Goal: Information Seeking & Learning: Learn about a topic

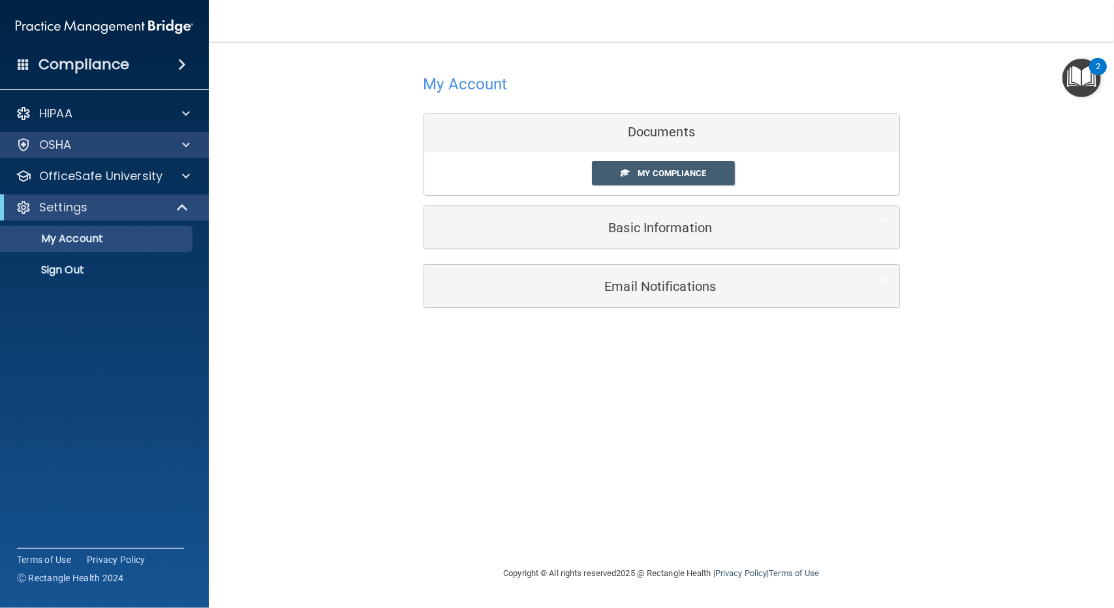
click at [87, 153] on div "OSHA" at bounding box center [105, 145] width 210 height 26
click at [108, 233] on p "My Account" at bounding box center [97, 238] width 178 height 13
click at [642, 173] on span "My Compliance" at bounding box center [672, 173] width 69 height 10
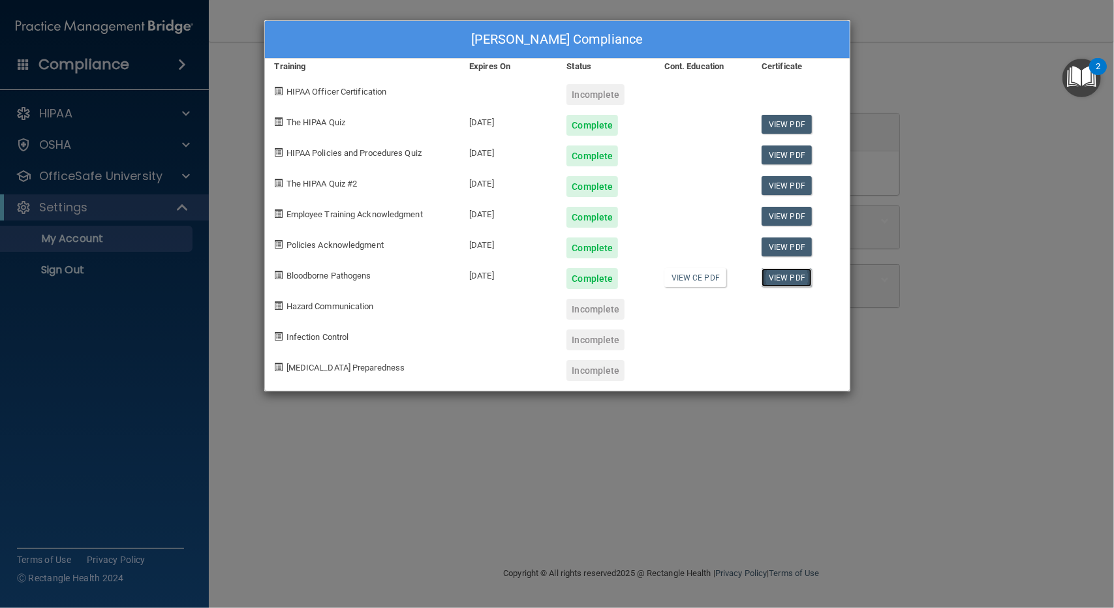
click at [790, 279] on link "View PDF" at bounding box center [787, 277] width 50 height 19
click at [589, 311] on div "Incomplete" at bounding box center [596, 309] width 58 height 21
click at [608, 315] on div "Incomplete" at bounding box center [596, 309] width 58 height 21
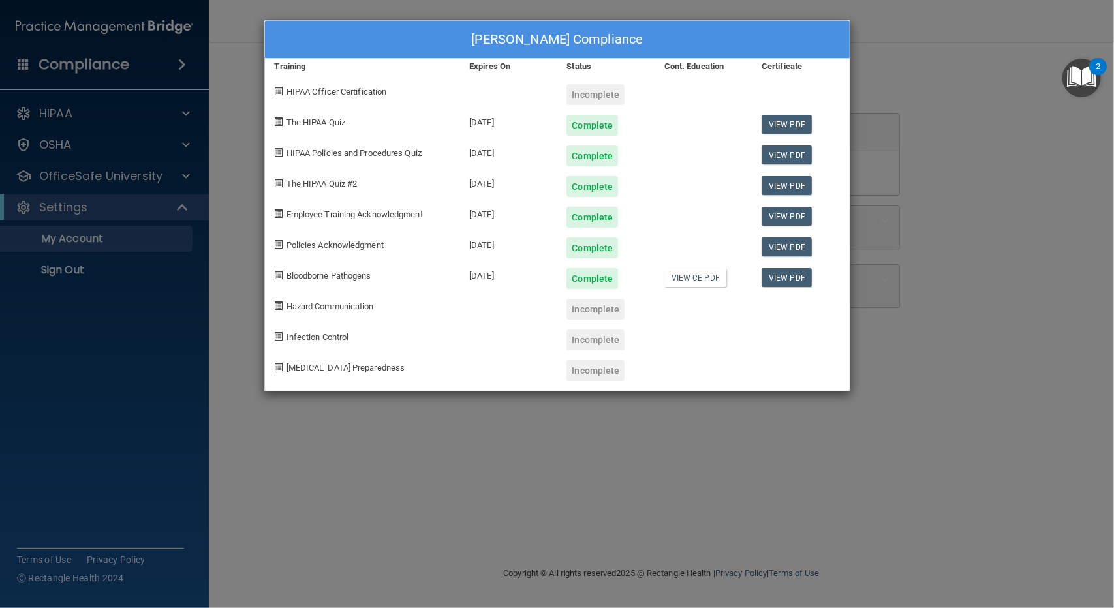
click at [608, 315] on div "Incomplete" at bounding box center [596, 309] width 58 height 21
click at [119, 178] on div "Karen Lee's Compliance Training Expires On Status Cont. Education Certificate H…" at bounding box center [557, 304] width 1114 height 608
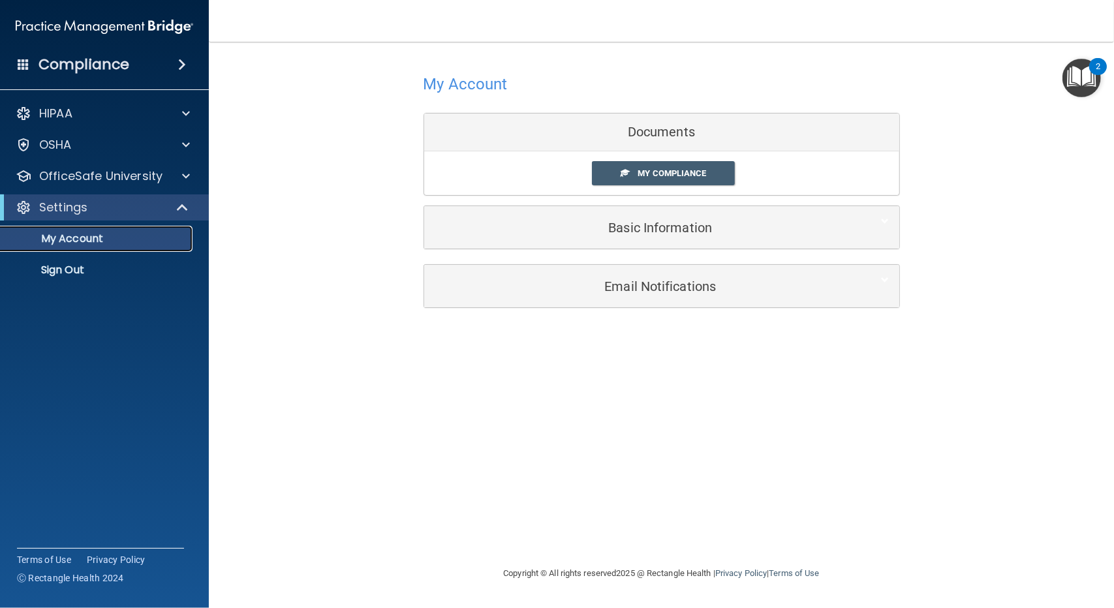
click at [123, 237] on p "My Account" at bounding box center [97, 238] width 178 height 13
click at [82, 170] on p "OfficeSafe University" at bounding box center [100, 176] width 123 height 16
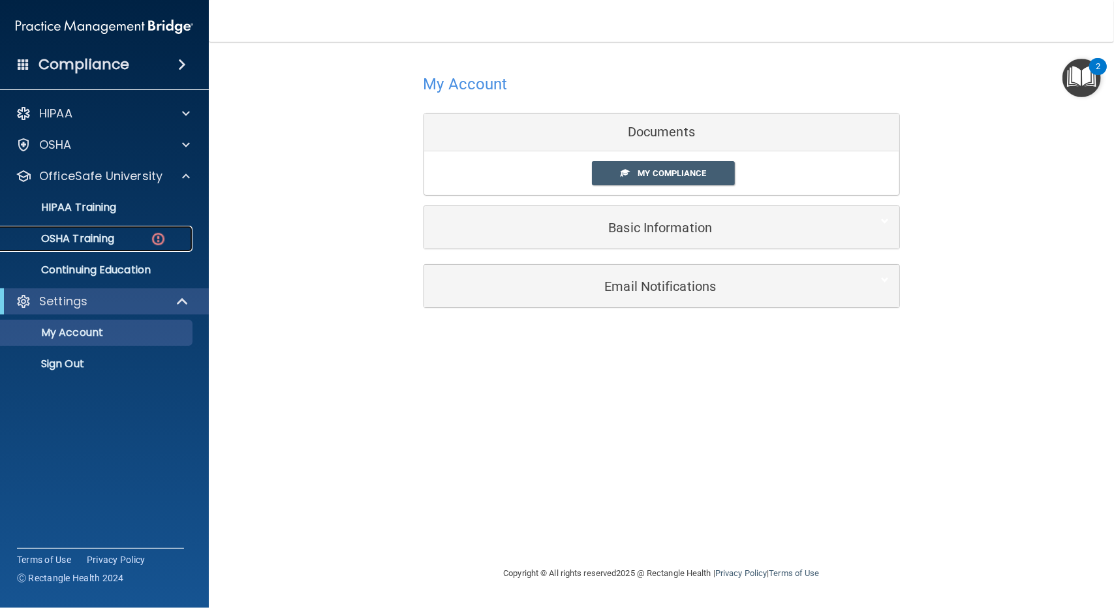
click at [79, 236] on p "OSHA Training" at bounding box center [61, 238] width 106 height 13
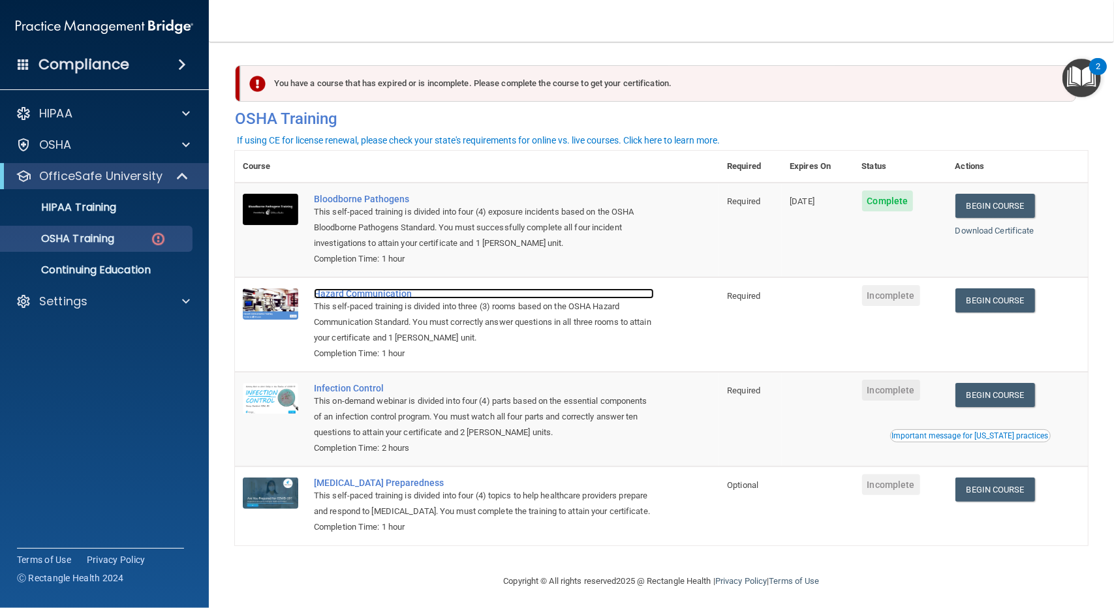
click at [364, 295] on div "Hazard Communication" at bounding box center [484, 294] width 340 height 10
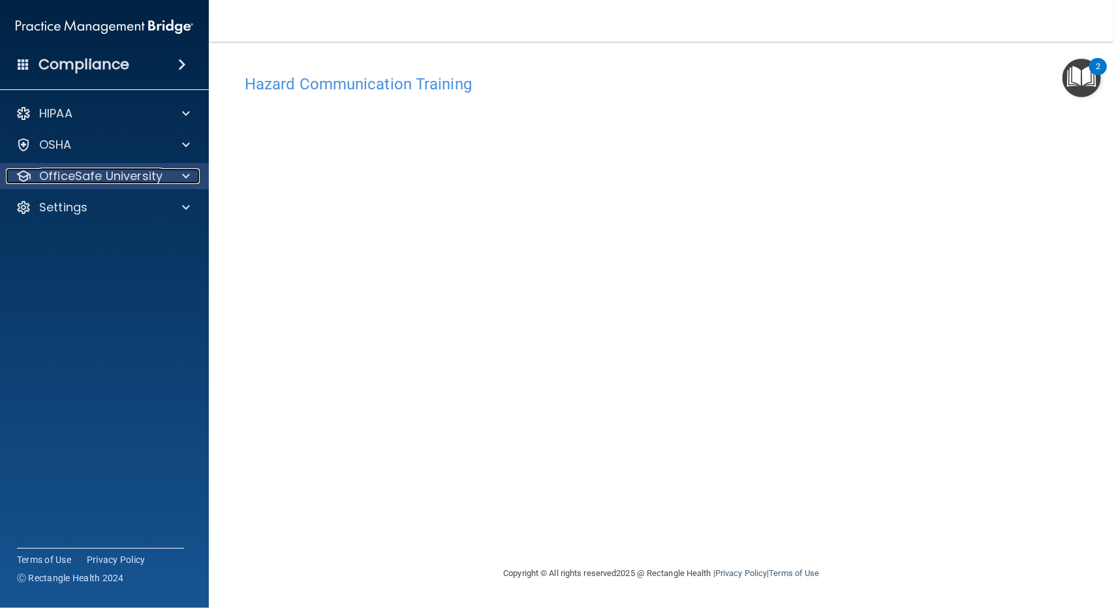
click at [185, 175] on span at bounding box center [186, 176] width 8 height 16
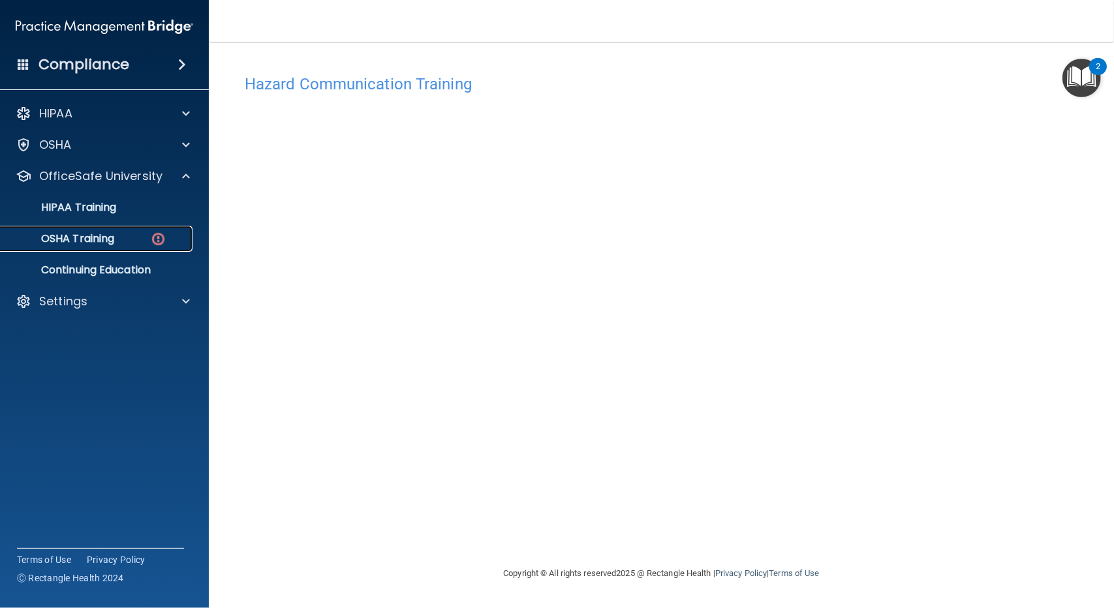
click at [119, 231] on link "OSHA Training" at bounding box center [90, 239] width 206 height 26
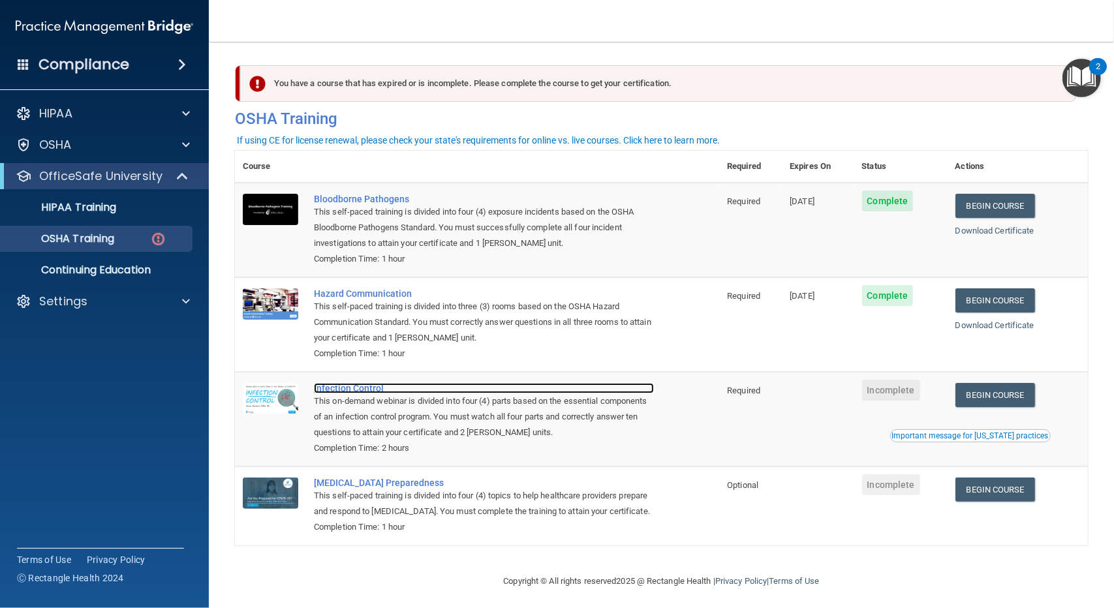
click at [372, 392] on div "Infection Control" at bounding box center [484, 388] width 340 height 10
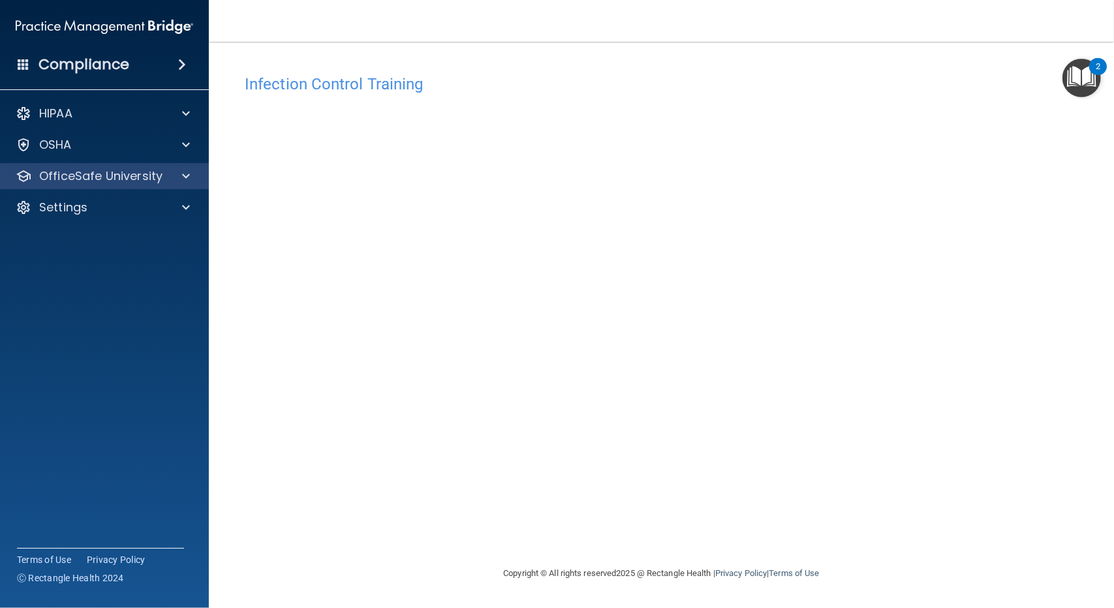
click at [144, 184] on div "OfficeSafe University" at bounding box center [105, 176] width 210 height 26
click at [183, 174] on span at bounding box center [186, 176] width 8 height 16
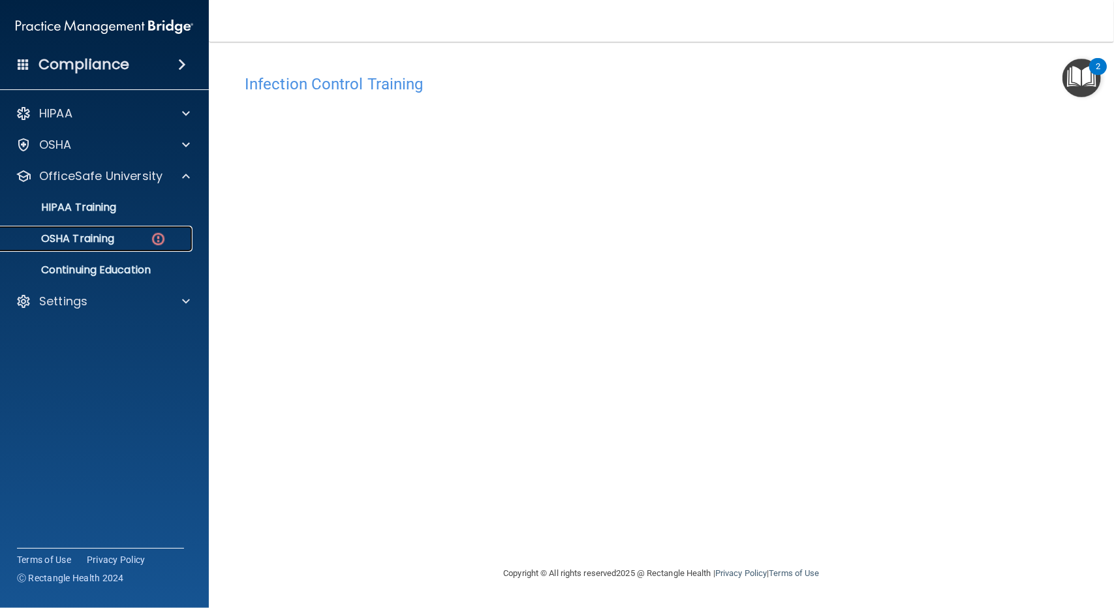
click at [143, 232] on div "OSHA Training" at bounding box center [97, 238] width 178 height 13
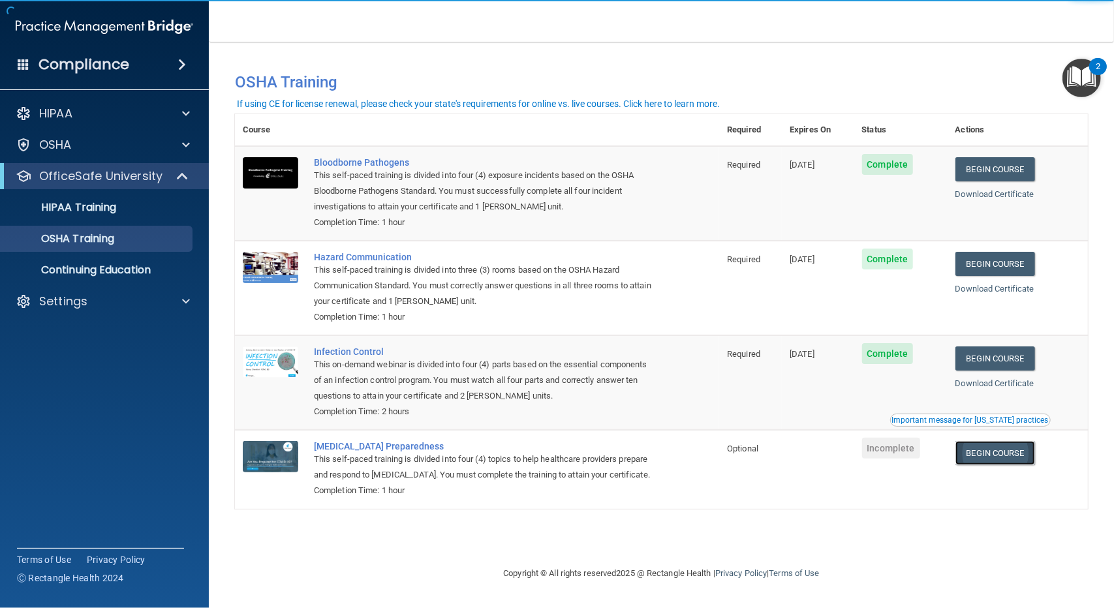
click at [982, 450] on link "Begin Course" at bounding box center [996, 453] width 80 height 24
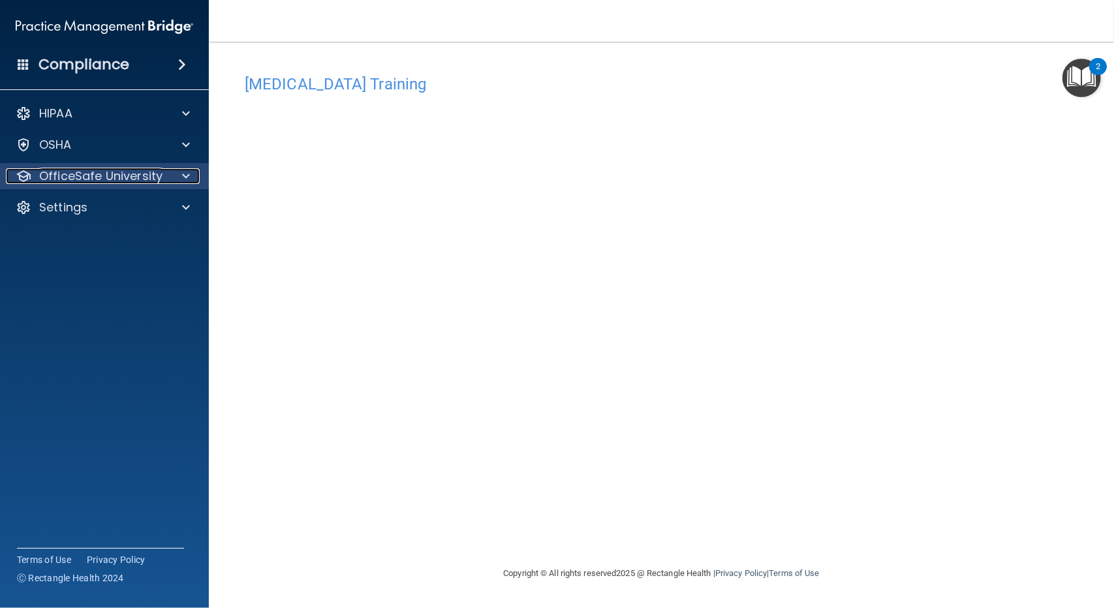
click at [147, 170] on p "OfficeSafe University" at bounding box center [100, 176] width 123 height 16
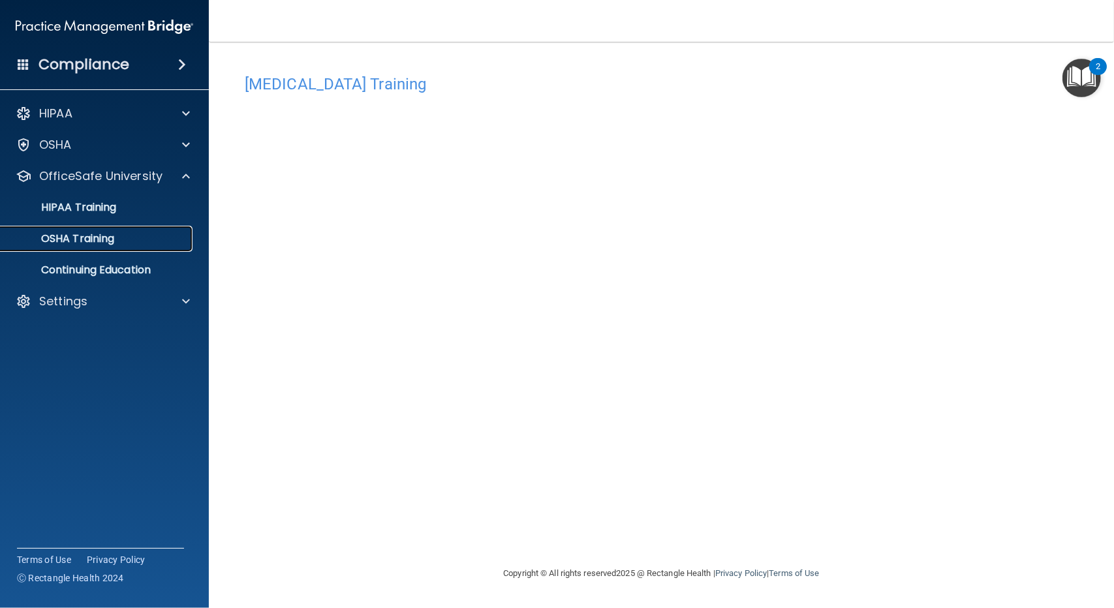
click at [97, 236] on p "OSHA Training" at bounding box center [61, 238] width 106 height 13
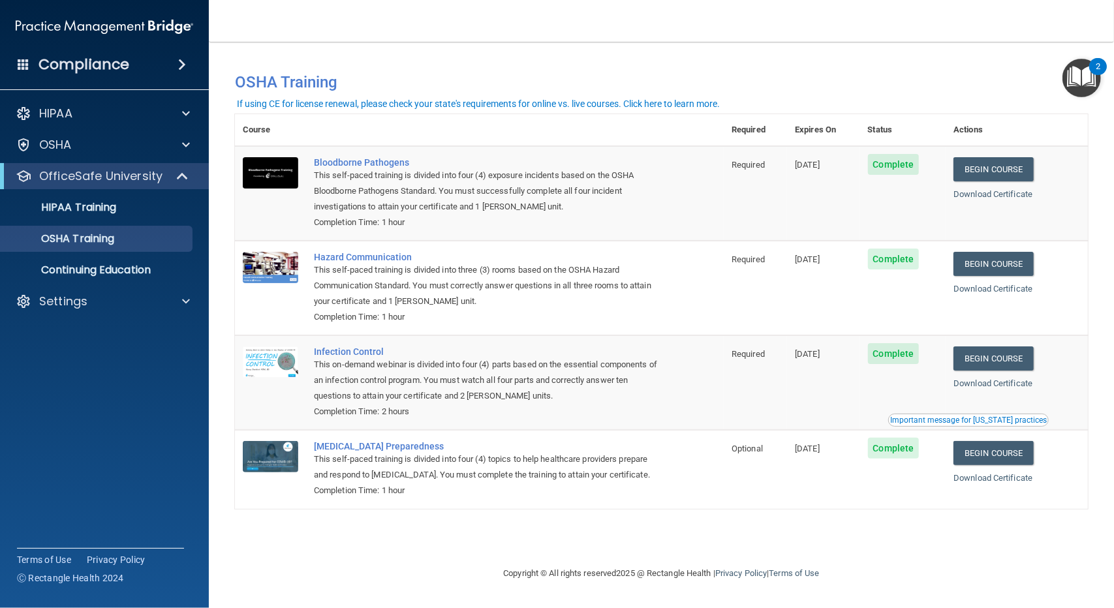
click at [111, 82] on div "Compliance HIPAA Documents and Policies Report an Incident Business Associates …" at bounding box center [104, 304] width 209 height 608
